Goal: Task Accomplishment & Management: Complete application form

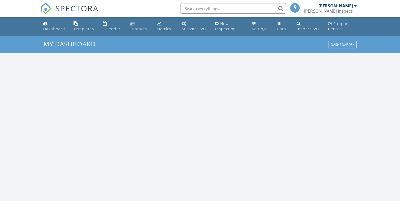
scroll to position [486, 406]
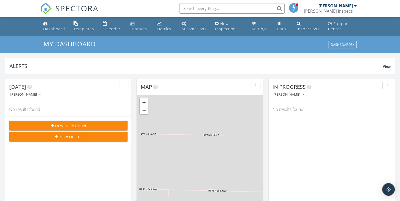
click at [68, 126] on span "New Inspection" at bounding box center [70, 126] width 31 height 6
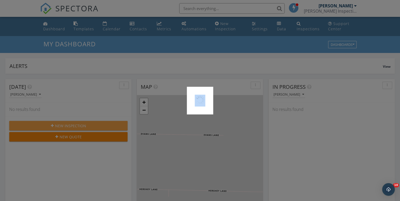
click at [68, 126] on div at bounding box center [200, 100] width 400 height 201
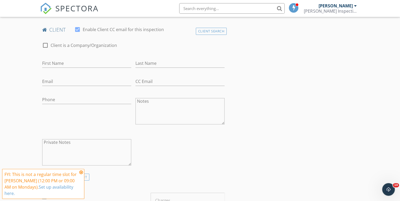
scroll to position [154, 0]
click at [54, 150] on textarea "Private Notes" at bounding box center [86, 152] width 89 height 26
paste textarea "[STREET_ADDRESS]"
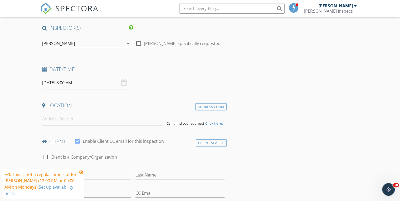
scroll to position [41, 0]
type textarea "[STREET_ADDRESS]"
click at [50, 121] on input at bounding box center [102, 120] width 120 height 13
paste input "[STREET_ADDRESS]"
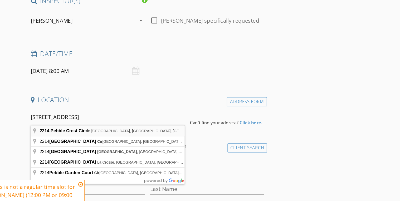
type input "2214 Pebble Crest Circle, San Antonio, TX, USA"
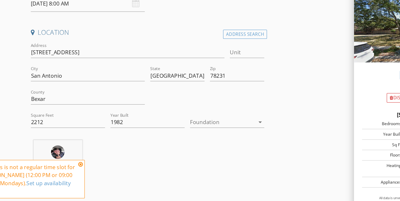
scroll to position [78, 0]
click at [172, 140] on div at bounding box center [191, 139] width 51 height 8
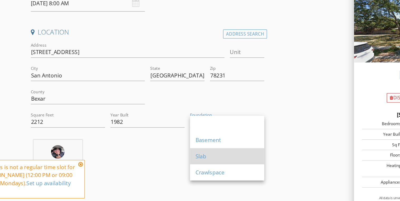
click at [179, 164] on div "Slab" at bounding box center [196, 166] width 50 height 6
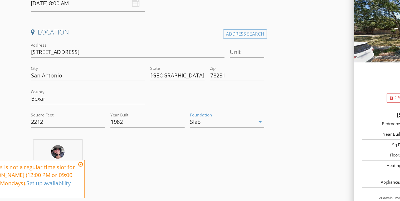
click at [82, 173] on icon at bounding box center [81, 172] width 4 height 4
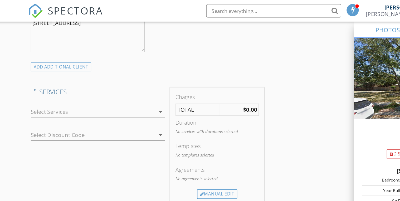
scroll to position [385, 0]
click at [54, 31] on textarea "[STREET_ADDRESS]" at bounding box center [86, 29] width 89 height 26
click at [88, 24] on textarea "[STREET_ADDRESS]" at bounding box center [86, 29] width 89 height 26
paste textarea "Leah Cummings 318-465-3662 lcummings844@gmail.com Arthur Jared Cummings (spouse…"
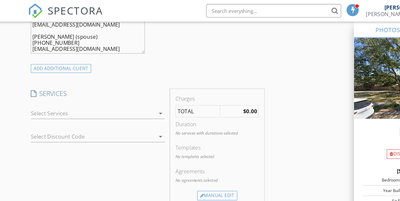
scroll to position [9, 0]
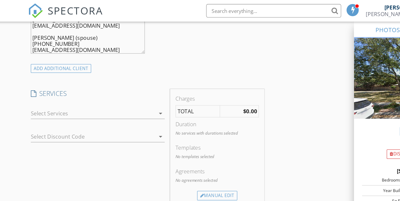
drag, startPoint x: 97, startPoint y: 24, endPoint x: 37, endPoint y: 23, distance: 60.3
click at [37, 23] on div "New Inspection Click here to use the New Order Form INSPECTOR(S) check_box Davi…" at bounding box center [200, 104] width 400 height 906
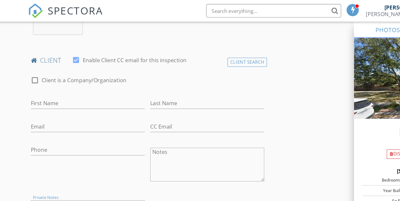
scroll to position [232, 0]
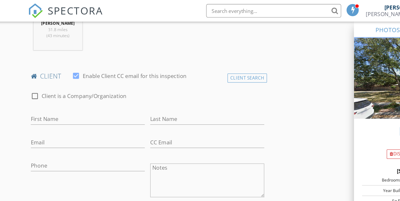
type textarea "[STREET_ADDRESS] Cummings [PHONE_NUMBER] [EMAIL_ADDRESS][DOMAIN_NAME] [PERSON_N…"
click at [46, 110] on input "Email" at bounding box center [86, 111] width 89 height 9
paste input "[EMAIL_ADDRESS][DOMAIN_NAME]"
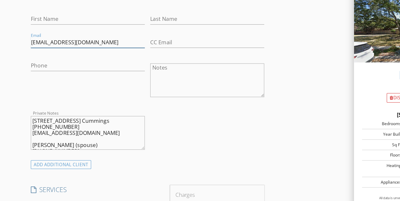
scroll to position [268, 0]
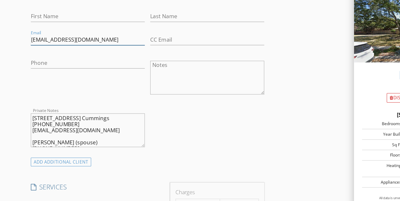
type input "[EMAIL_ADDRESS][DOMAIN_NAME]"
drag, startPoint x: 75, startPoint y: 141, endPoint x: 41, endPoint y: 139, distance: 33.7
click at [41, 139] on div "Private Notes 2214 Pebble Crest Cir Leah Cummings 318-465-3662 lcummings844@gma…" at bounding box center [86, 146] width 93 height 41
click at [49, 55] on input "First Name" at bounding box center [86, 56] width 89 height 9
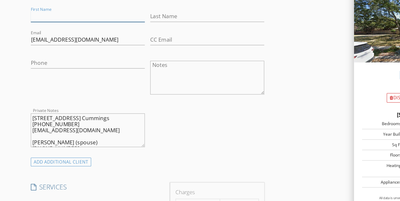
paste input "[PERSON_NAME]"
drag, startPoint x: 52, startPoint y: 55, endPoint x: 103, endPoint y: 67, distance: 51.9
click at [103, 67] on div "check_box_outline_blank Client is a Company/Organization First Name Leah Cummin…" at bounding box center [133, 98] width 186 height 136
type input "[PERSON_NAME]"
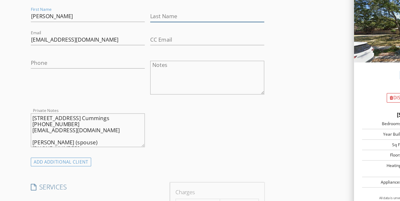
click at [154, 55] on input "Last Name" at bounding box center [179, 56] width 89 height 9
paste input "[PERSON_NAME]"
drag, startPoint x: 146, startPoint y: 54, endPoint x: 122, endPoint y: 58, distance: 23.4
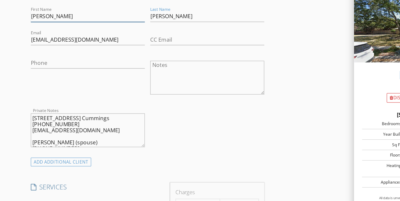
click at [122, 58] on div "check_box_outline_blank Client is a Company/Organization First Name Leah Last N…" at bounding box center [133, 98] width 186 height 136
click at [144, 57] on input "[PERSON_NAME]" at bounding box center [179, 56] width 89 height 9
type input "[PERSON_NAME]"
drag, startPoint x: 72, startPoint y: 145, endPoint x: 39, endPoint y: 145, distance: 32.4
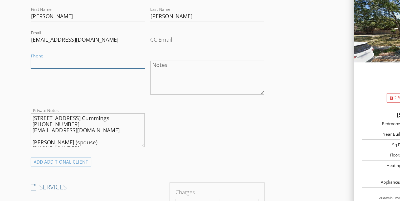
click at [46, 92] on input "Phone" at bounding box center [86, 93] width 89 height 9
paste input "[PHONE_NUMBER]"
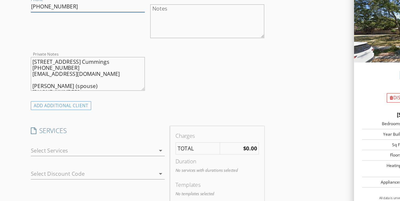
scroll to position [335, 0]
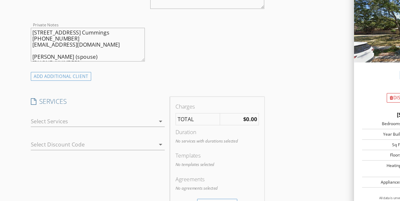
type input "[PHONE_NUMBER]"
click at [50, 140] on div at bounding box center [90, 138] width 97 height 8
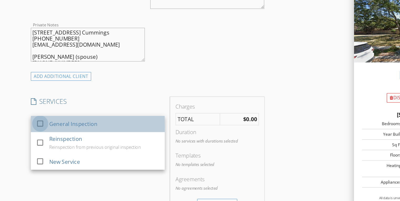
click at [47, 141] on div at bounding box center [49, 140] width 9 height 9
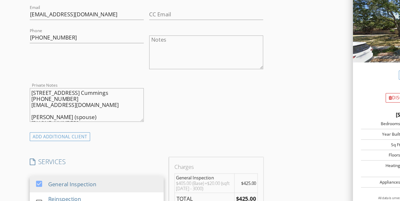
scroll to position [288, 0]
click at [70, 151] on div "ADD ADDITIONAL client" at bounding box center [65, 150] width 47 height 7
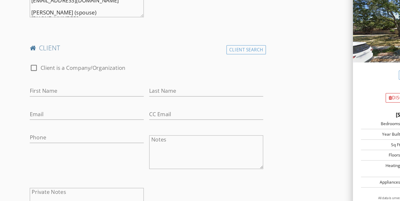
scroll to position [371, 0]
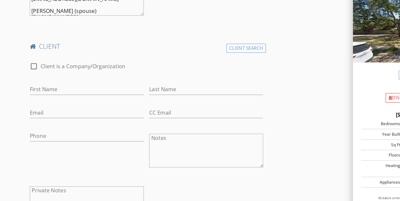
click at [57, 190] on textarea "Private Notes" at bounding box center [86, 202] width 89 height 26
paste textarea "[PERSON_NAME] (spouse) [PHONE_NUMBER] [EMAIL_ADDRESS][DOMAIN_NAME]"
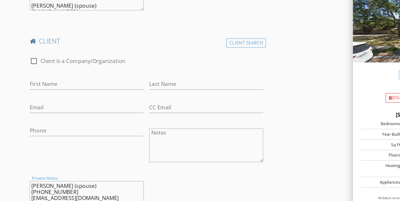
drag, startPoint x: 88, startPoint y: 188, endPoint x: 41, endPoint y: 188, distance: 46.6
click at [41, 188] on div "Private Notes Arthur Jared Cummings (spouse) 973-765-4940 jared.cummings4@gmail…" at bounding box center [86, 199] width 93 height 41
type textarea "[PERSON_NAME] (spouse) [PHONE_NUMBER] [EMAIL_ADDRESS][DOMAIN_NAME]"
click at [47, 112] on input "First Name" at bounding box center [86, 109] width 89 height 9
paste input "[PERSON_NAME]"
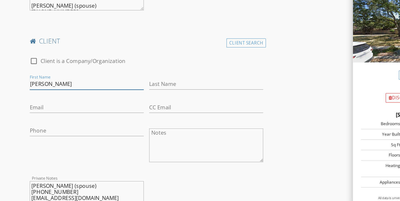
drag, startPoint x: 68, startPoint y: 110, endPoint x: 102, endPoint y: 113, distance: 34.4
click at [102, 113] on input "[PERSON_NAME]" at bounding box center [86, 109] width 89 height 9
type input "[PERSON_NAME]"
click at [162, 111] on input "Last Name" at bounding box center [179, 109] width 89 height 9
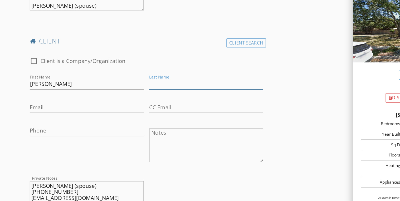
paste input "[PERSON_NAME]"
drag, startPoint x: 160, startPoint y: 108, endPoint x: 117, endPoint y: 109, distance: 43.5
click at [117, 109] on div "check_box_outline_blank Client is a Company/Organization First Name Arthur Jare…" at bounding box center [133, 151] width 186 height 136
click at [161, 111] on input "[PERSON_NAME]" at bounding box center [179, 109] width 89 height 9
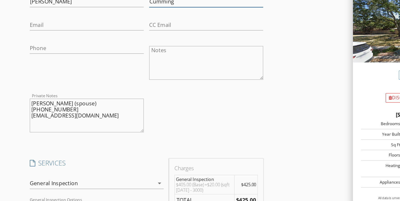
scroll to position [440, 0]
type input "Cumming"
drag, startPoint x: 101, startPoint y: 134, endPoint x: 40, endPoint y: 135, distance: 61.4
click at [40, 135] on div "Private Notes Arthur Jared Cummings (spouse) 973-765-4940 jared.cummings4@gmail…" at bounding box center [86, 134] width 93 height 41
click at [45, 65] on input "Email" at bounding box center [86, 63] width 89 height 9
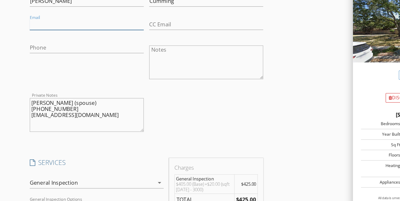
paste input "[EMAIL_ADDRESS][DOMAIN_NAME]"
type input "[EMAIL_ADDRESS][DOMAIN_NAME]"
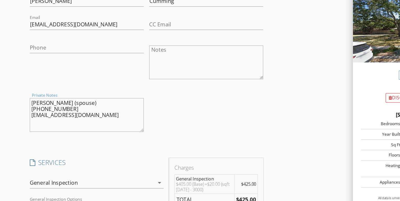
drag, startPoint x: 68, startPoint y: 129, endPoint x: 38, endPoint y: 127, distance: 30.1
click at [38, 127] on div "New Inspection Click here to use the New Order Form INSPECTOR(S) check_box Davi…" at bounding box center [200, 130] width 400 height 1067
click at [48, 80] on input "Phone" at bounding box center [86, 81] width 89 height 9
paste input "[PHONE_NUMBER]"
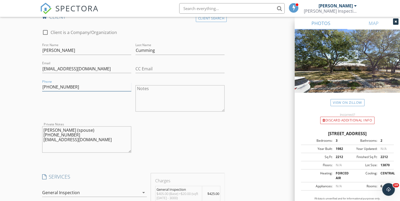
scroll to position [433, 0]
type input "[PHONE_NUMBER]"
click at [396, 21] on icon at bounding box center [395, 21] width 2 height 3
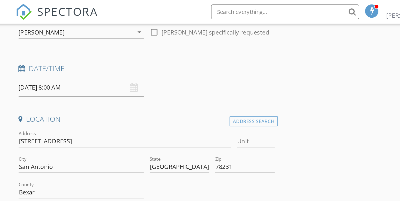
scroll to position [61, 0]
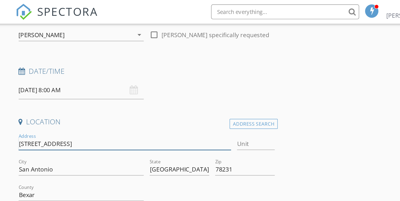
drag, startPoint x: 87, startPoint y: 103, endPoint x: 38, endPoint y: 99, distance: 49.5
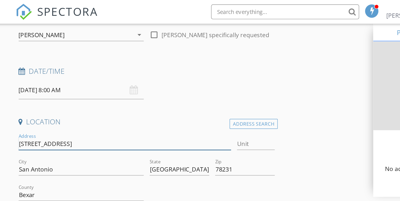
type input "2212"
type input "1982"
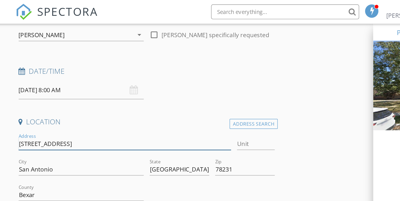
click at [93, 102] on input "[STREET_ADDRESS]" at bounding box center [117, 102] width 151 height 9
drag, startPoint x: 92, startPoint y: 103, endPoint x: 40, endPoint y: 103, distance: 51.9
click at [40, 103] on div "Address 2214 Pebble Crest Cir" at bounding box center [117, 103] width 155 height 18
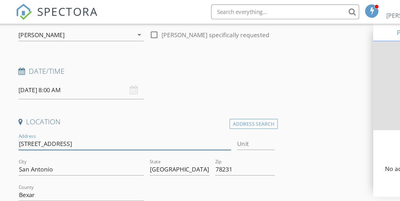
type input "2212"
type input "1982"
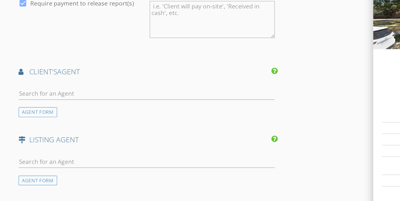
scroll to position [718, 0]
click at [62, 136] on div "AGENT FORM" at bounding box center [55, 137] width 27 height 7
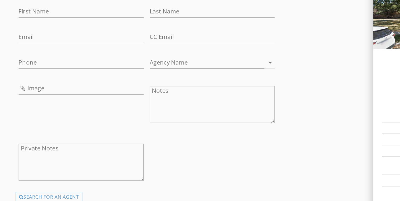
scroll to position [776, 0]
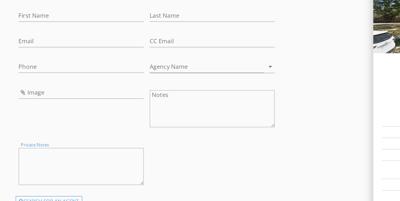
click at [60, 166] on textarea "Private Notes" at bounding box center [86, 173] width 89 height 26
paste textarea "[PERSON_NAME] (956-740-8653)"
drag, startPoint x: 67, startPoint y: 162, endPoint x: 42, endPoint y: 162, distance: 25.3
click at [42, 162] on textarea "[PERSON_NAME] (956-740-8653)" at bounding box center [86, 173] width 89 height 26
type textarea "[PERSON_NAME] (956-740-8653)"
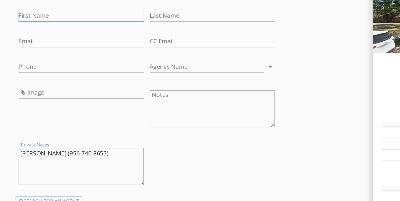
click at [45, 66] on input "First Name" at bounding box center [86, 66] width 89 height 9
paste input "[PERSON_NAME]"
drag, startPoint x: 68, startPoint y: 65, endPoint x: 53, endPoint y: 62, distance: 15.8
click at [53, 62] on input "[PERSON_NAME]" at bounding box center [86, 66] width 89 height 9
type input "Aniza"
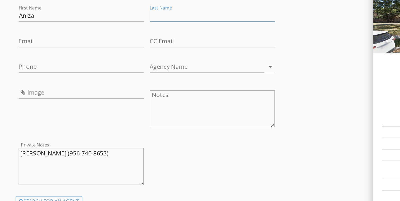
click at [140, 67] on input "Last Name" at bounding box center [179, 66] width 89 height 9
paste input "[PERSON_NAME]"
drag, startPoint x: 147, startPoint y: 65, endPoint x: 127, endPoint y: 65, distance: 20.3
click at [127, 65] on div "First Name Aniza Last Name Aniza Lopez Email CC Email Phone Agency Name arrow_d…" at bounding box center [133, 125] width 186 height 137
type input "[PERSON_NAME]"
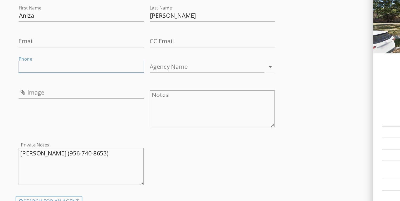
click at [72, 101] on input "Phone" at bounding box center [86, 102] width 89 height 9
paste input "[PHONE_NUMBER]"
type input "[PHONE_NUMBER]"
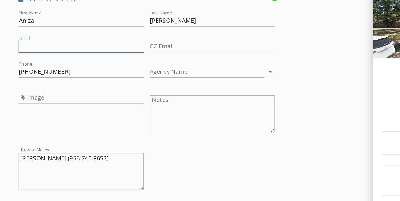
click at [51, 86] on input "Email" at bounding box center [86, 84] width 89 height 9
paste input "[EMAIL_ADDRESS][DOMAIN_NAME]"
type input "[EMAIL_ADDRESS][DOMAIN_NAME]"
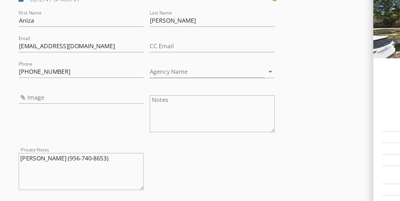
click at [84, 106] on div "Phone 956-740-8653" at bounding box center [86, 105] width 89 height 14
click at [58, 118] on input "Image" at bounding box center [86, 120] width 89 height 9
type input "759130_20240805190933288.jpg"
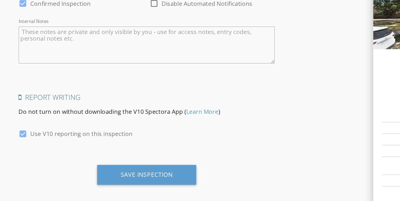
scroll to position [1019, 0]
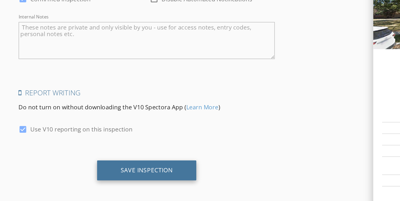
click at [133, 176] on div "Save Inspection" at bounding box center [133, 178] width 37 height 5
